Goal: Find specific page/section: Find specific page/section

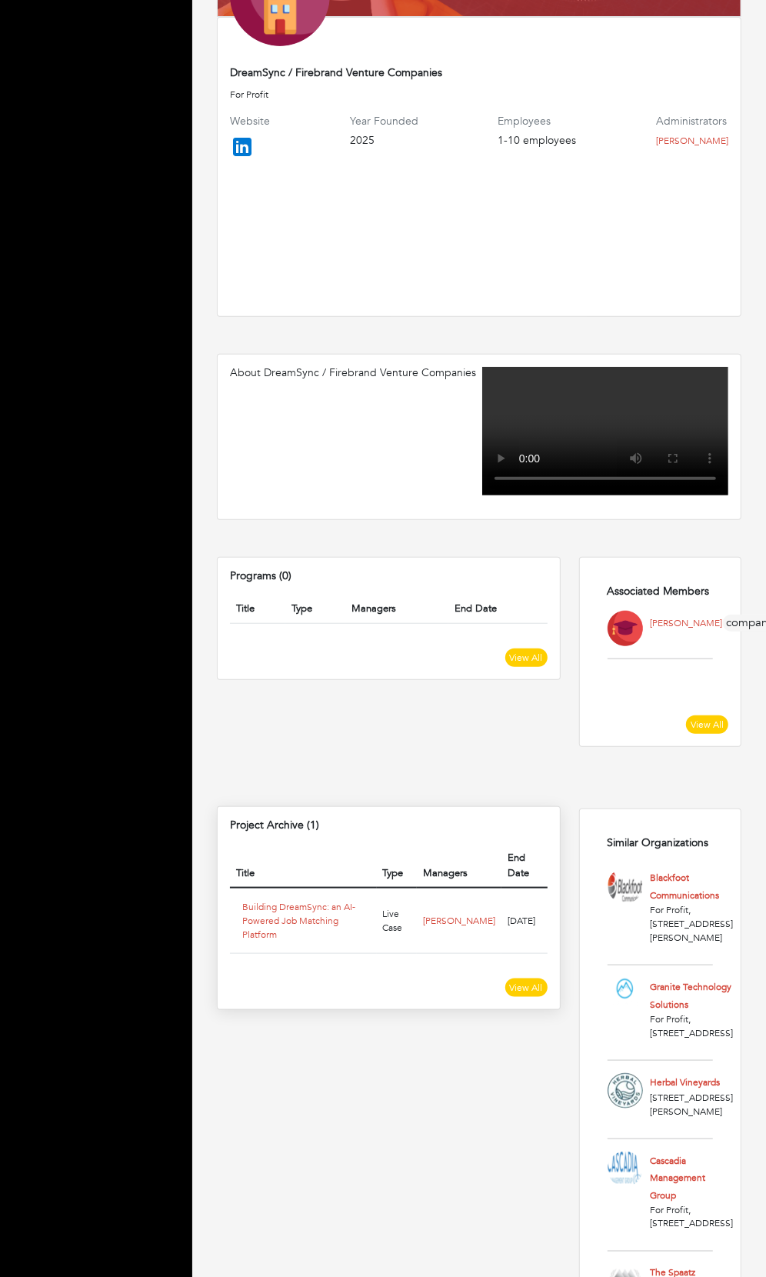
scroll to position [328, 0]
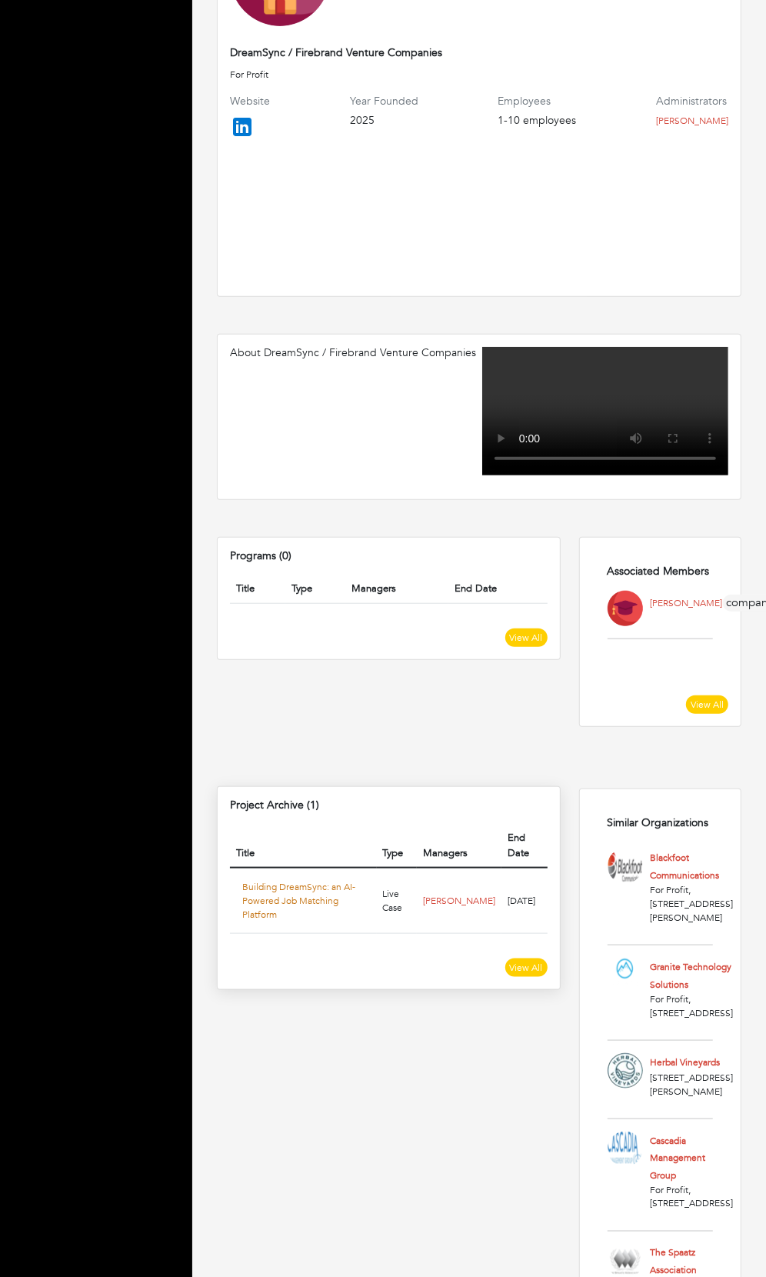
click at [337, 881] on link "Building DreamSync: an AI-Powered Job Matching Platform" at bounding box center [298, 901] width 113 height 40
